Goal: Information Seeking & Learning: Find specific fact

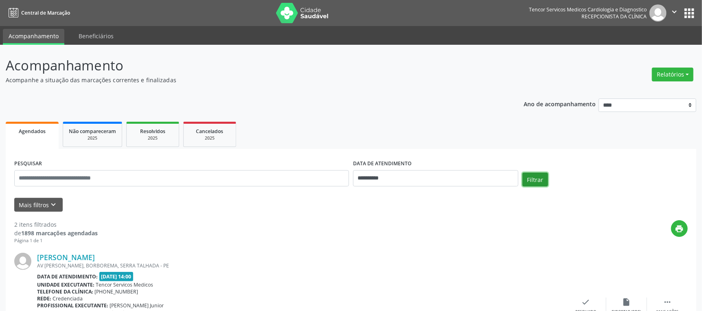
click at [527, 179] on button "Filtrar" at bounding box center [536, 180] width 26 height 14
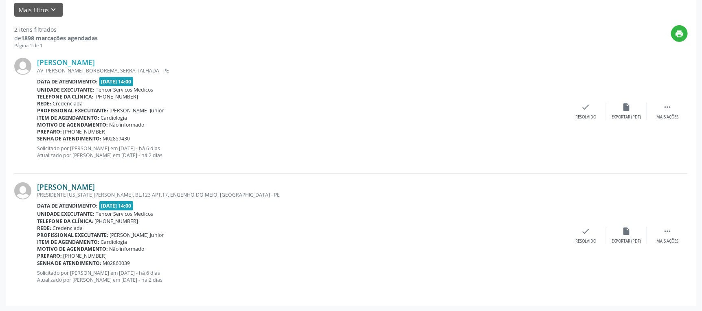
click at [95, 188] on link "[PERSON_NAME]" at bounding box center [66, 186] width 58 height 9
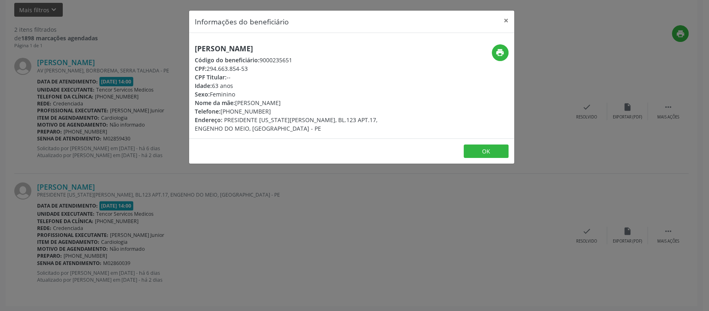
drag, startPoint x: 310, startPoint y: 50, endPoint x: 190, endPoint y: 41, distance: 119.7
click at [190, 41] on div "[PERSON_NAME] Código do beneficiário: 9000235651 CPF: 294.663.854-53 CPF Titula…" at bounding box center [351, 85] width 325 height 105
copy h5 "[PERSON_NAME]"
click at [492, 153] on button "OK" at bounding box center [486, 152] width 45 height 14
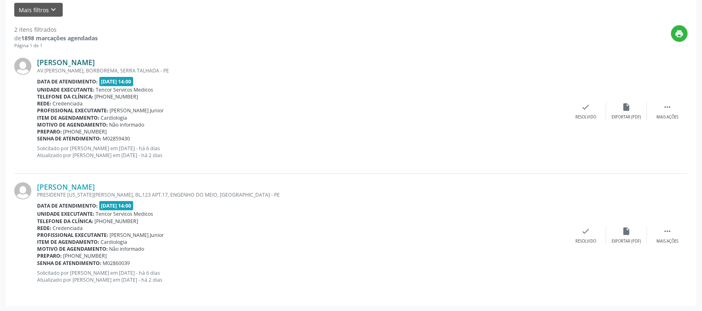
click at [73, 60] on link "[PERSON_NAME]" at bounding box center [66, 62] width 58 height 9
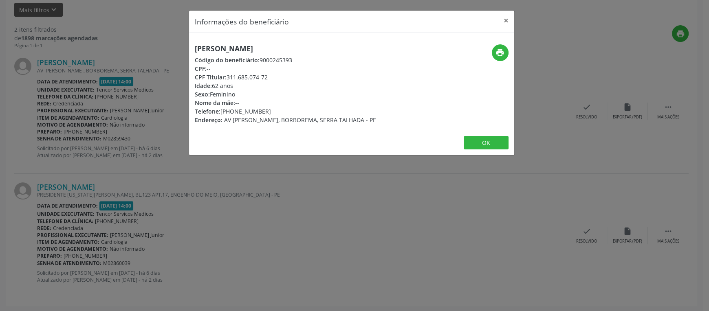
drag, startPoint x: 325, startPoint y: 50, endPoint x: 185, endPoint y: 40, distance: 140.9
click at [185, 40] on div "Informações do beneficiário × [PERSON_NAME] Código do beneficiário: 9000245393 …" at bounding box center [354, 155] width 709 height 311
copy h5 "[PERSON_NAME]"
click at [446, 188] on div "Informações do beneficiário × [PERSON_NAME] Código do beneficiário: 9000245393 …" at bounding box center [354, 155] width 709 height 311
